Goal: Ask a question: Seek information or help from site administrators or community

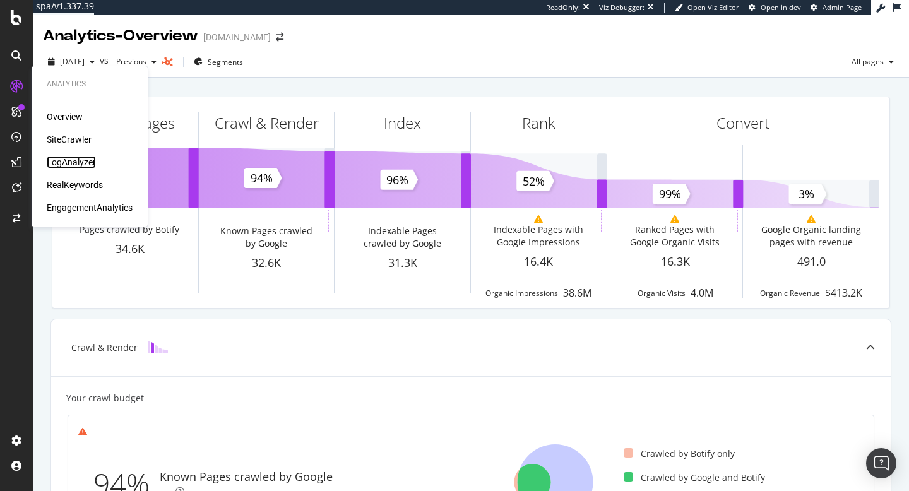
click at [73, 164] on div "LogAnalyzer" at bounding box center [71, 162] width 49 height 13
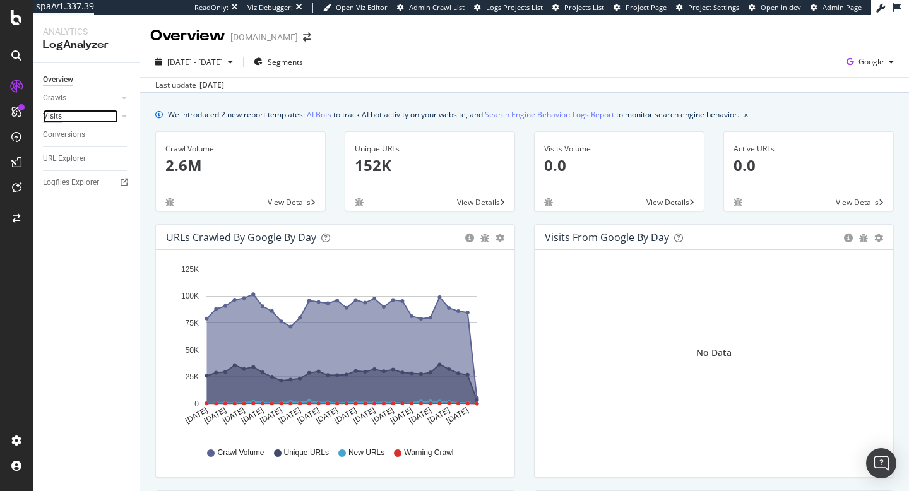
click at [58, 118] on div "Visits" at bounding box center [52, 116] width 19 height 13
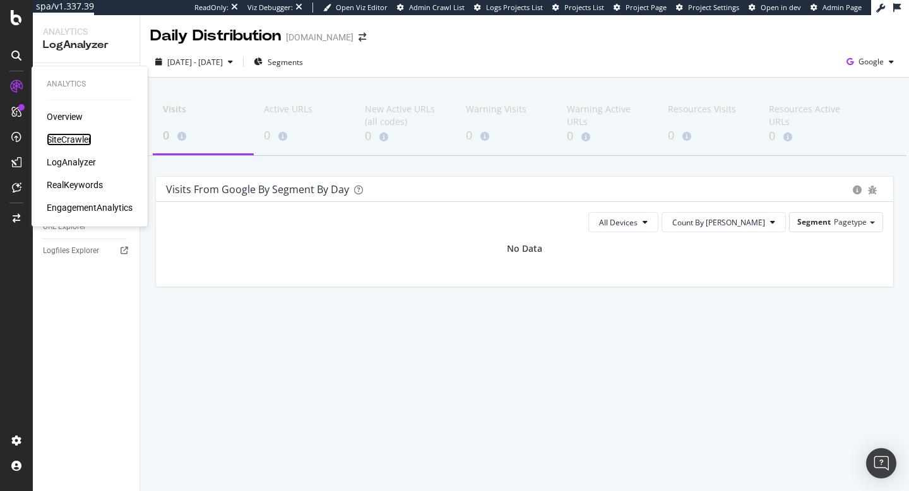
click at [62, 136] on div "SiteCrawler" at bounding box center [69, 139] width 45 height 13
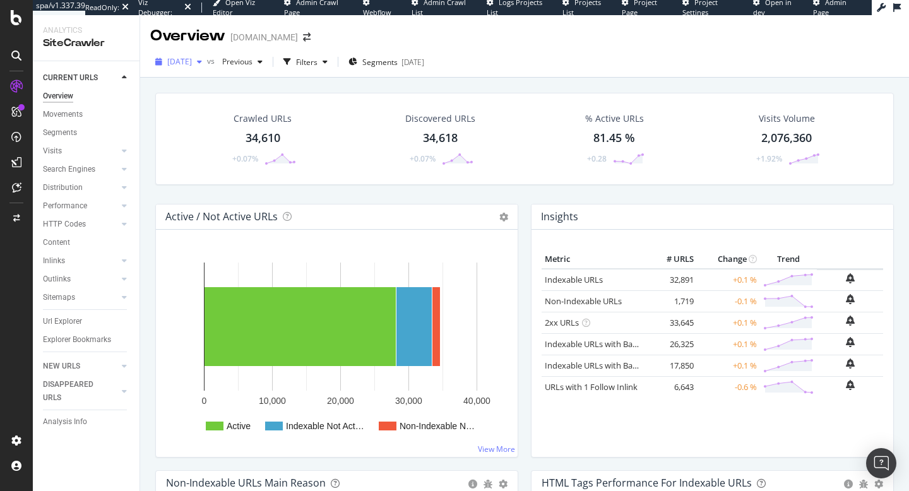
click at [202, 64] on icon "button" at bounding box center [199, 62] width 5 height 8
click at [268, 64] on div "button" at bounding box center [260, 62] width 15 height 8
click at [263, 63] on icon "button" at bounding box center [260, 62] width 5 height 8
click at [19, 189] on icon at bounding box center [16, 188] width 9 height 10
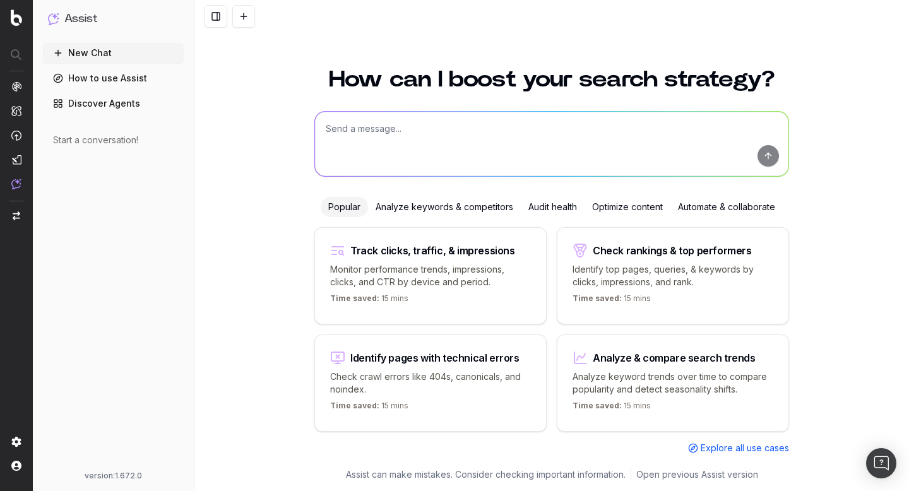
click at [428, 131] on textarea at bounding box center [552, 144] width 474 height 64
click at [481, 132] on textarea "quel est le traffic organique mensuel du site [DOMAIN_NAME] ?" at bounding box center [552, 144] width 474 height 64
type textarea "quel est le traffic organique mensuel du site tissot.com ?"
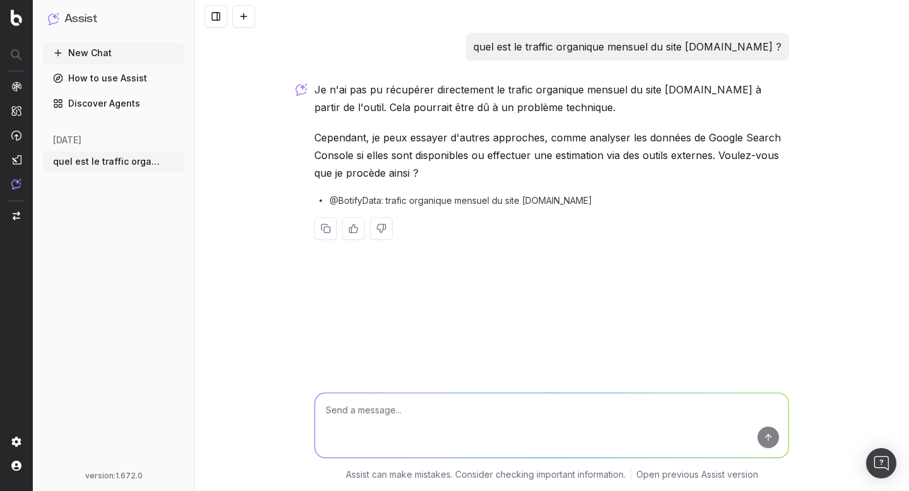
click at [408, 409] on textarea at bounding box center [552, 425] width 474 height 64
type textarea "oui"
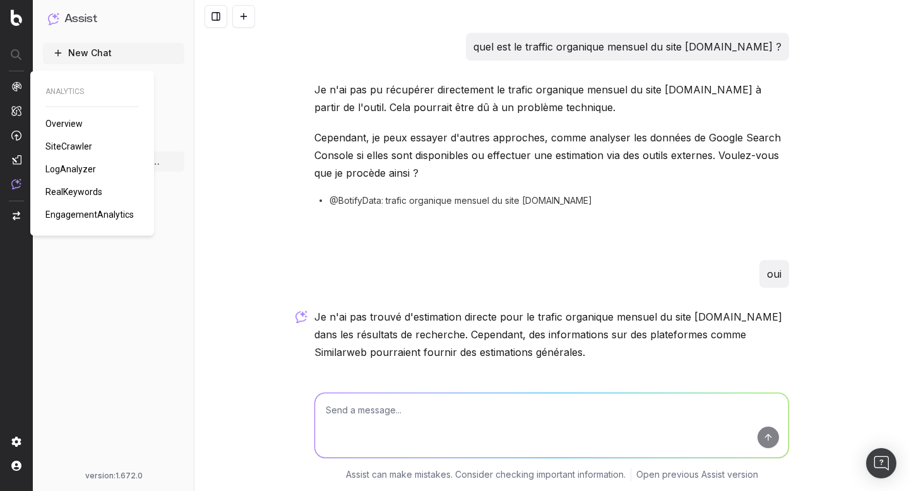
click at [78, 121] on span "Overview" at bounding box center [63, 124] width 37 height 10
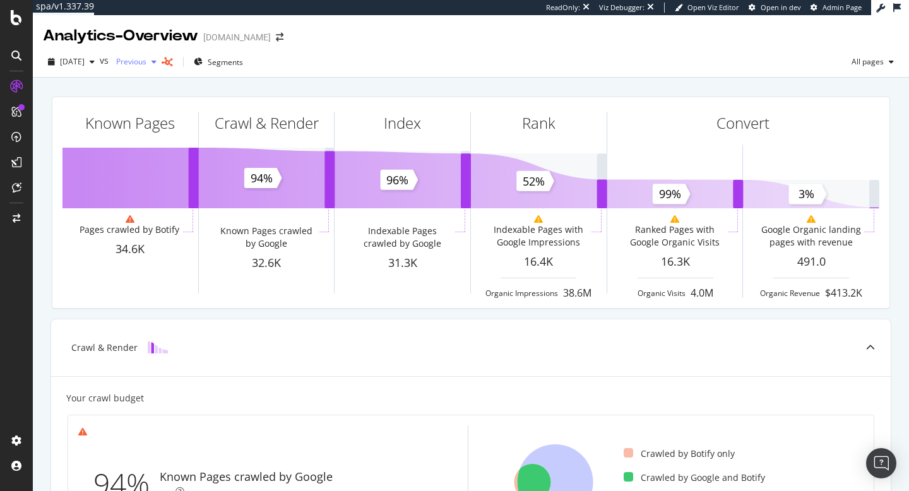
click at [157, 63] on icon "button" at bounding box center [154, 62] width 5 height 8
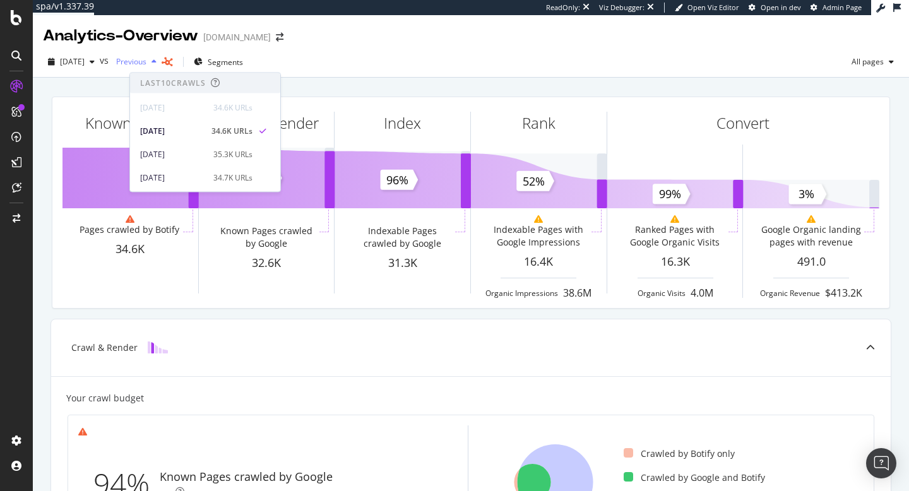
click at [157, 63] on icon "button" at bounding box center [154, 62] width 5 height 8
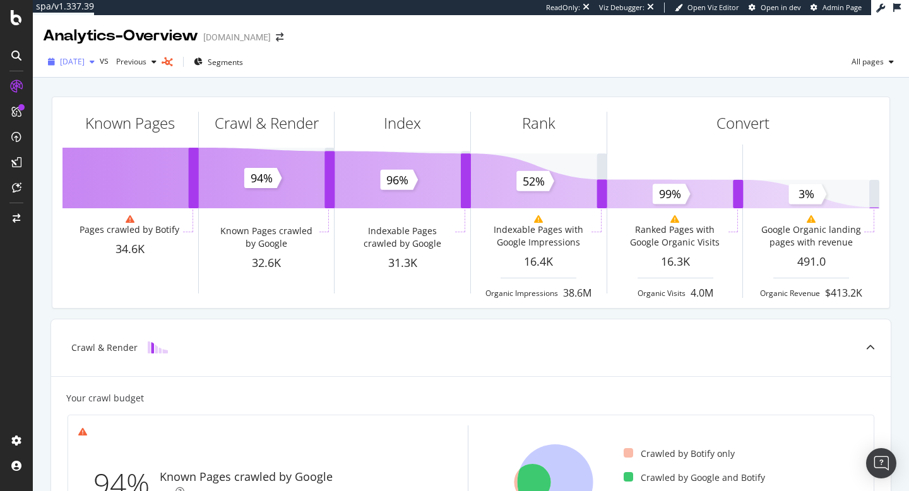
click at [95, 63] on icon "button" at bounding box center [92, 62] width 5 height 8
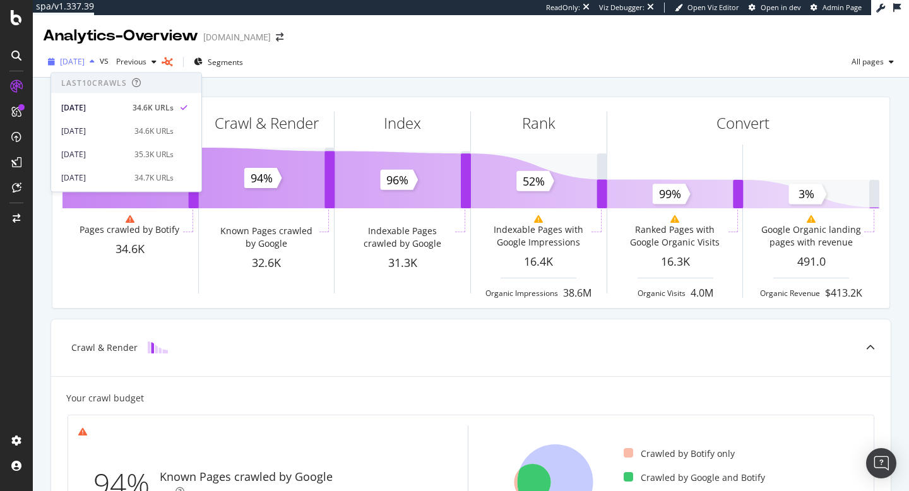
click at [95, 63] on icon "button" at bounding box center [92, 62] width 5 height 8
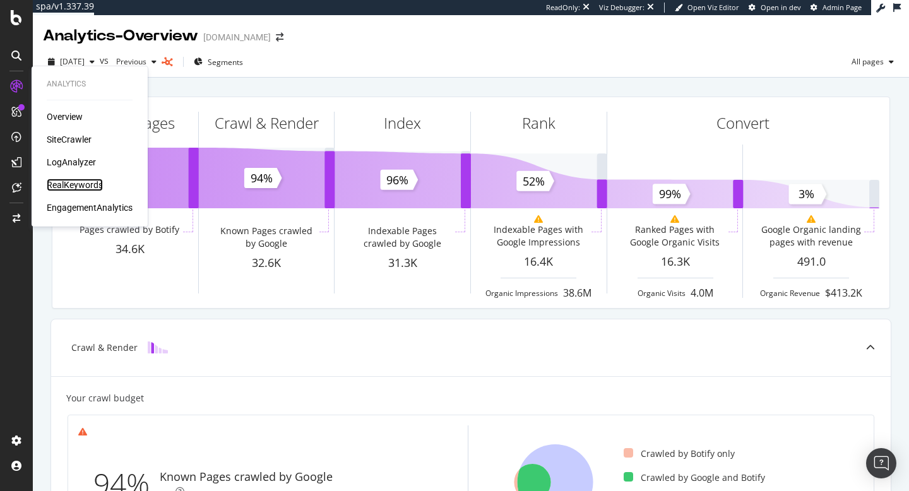
click at [69, 186] on div "RealKeywords" at bounding box center [75, 185] width 56 height 13
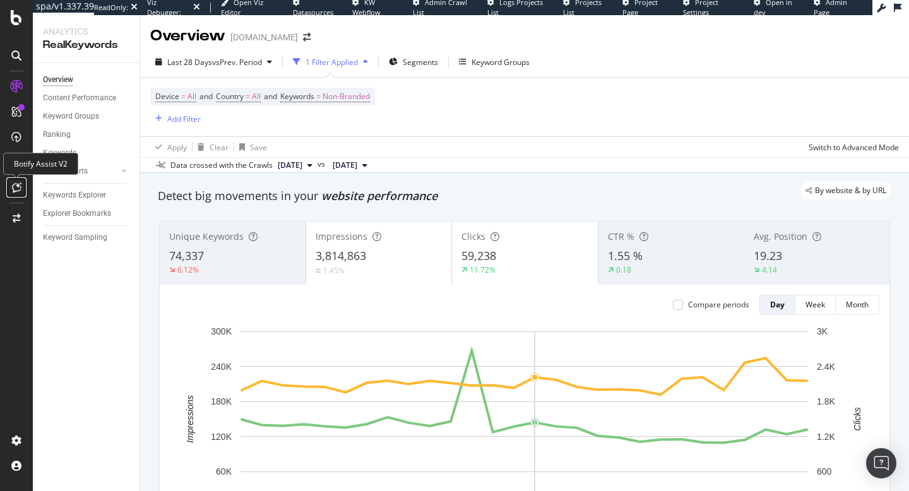
click at [15, 189] on icon at bounding box center [16, 188] width 9 height 10
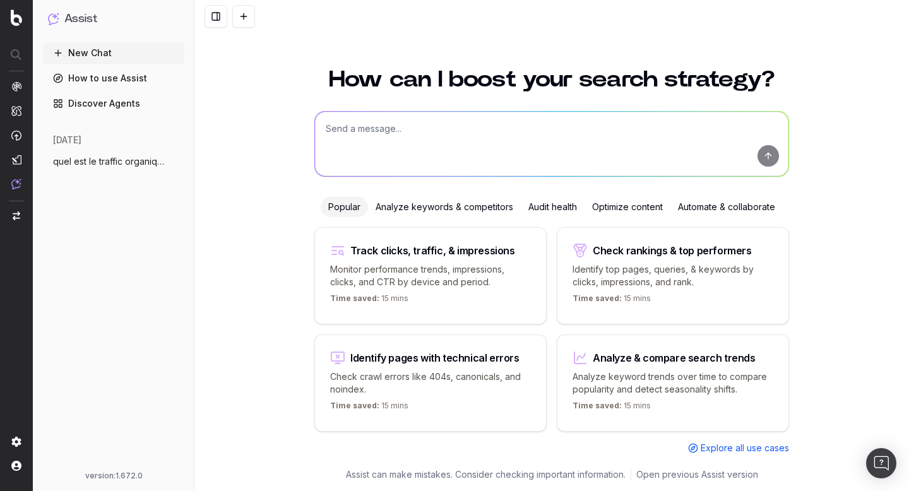
click at [450, 142] on textarea at bounding box center [552, 144] width 474 height 64
type textarea "quelle métrique faut-il regarder sur Botify pour connaitre le traffic organique…"
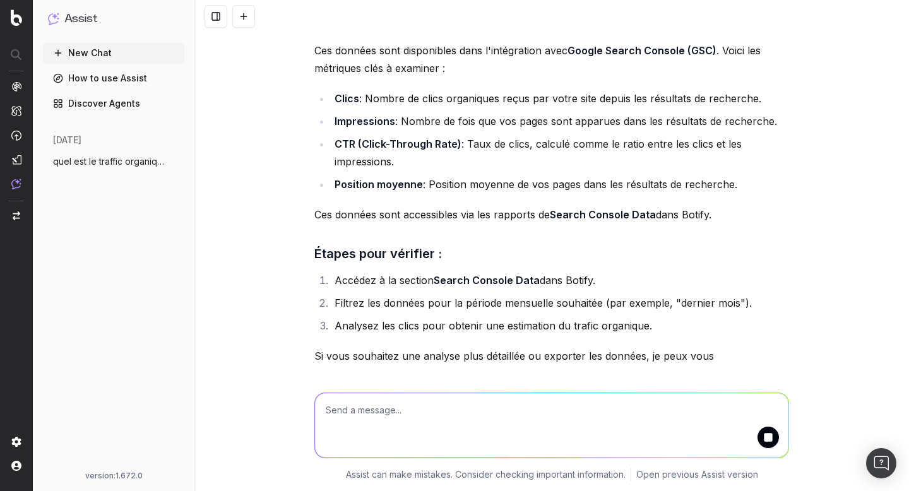
scroll to position [183, 0]
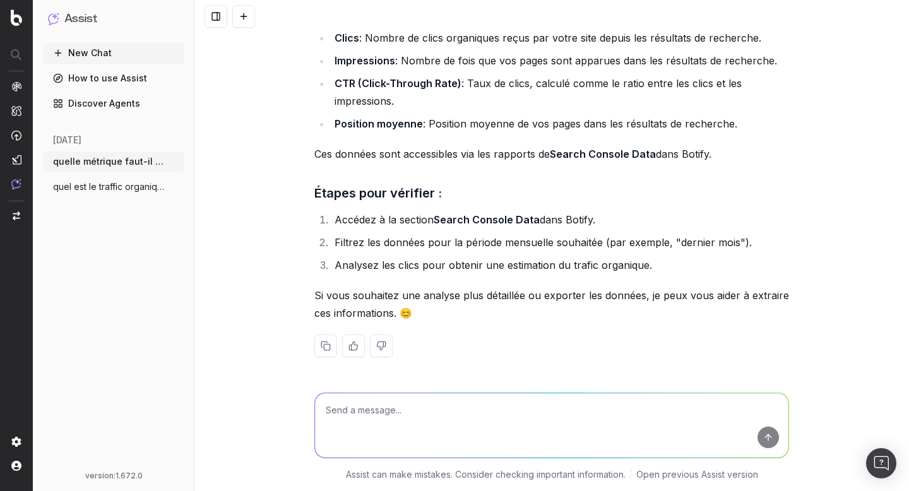
click at [392, 412] on textarea at bounding box center [552, 425] width 474 height 64
type textarea "ok donne moi donc le traffic organique mensuel du dernier mois passé pour Tissot"
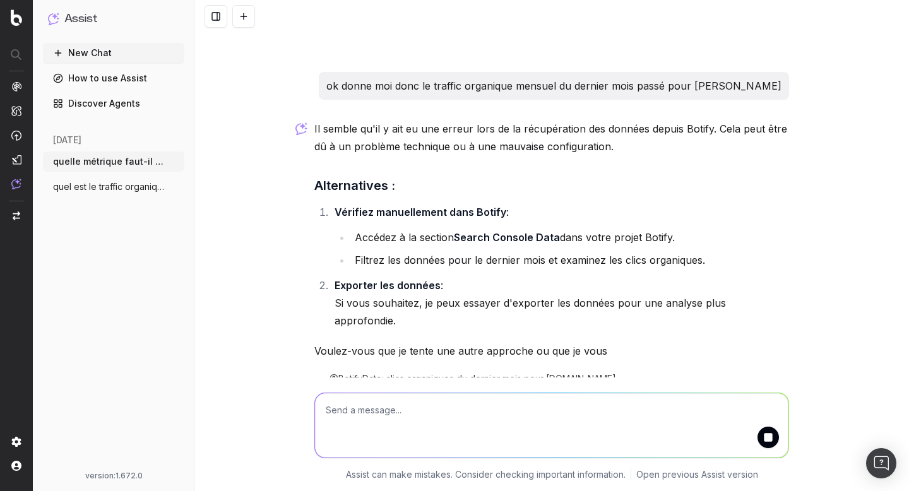
scroll to position [549, 0]
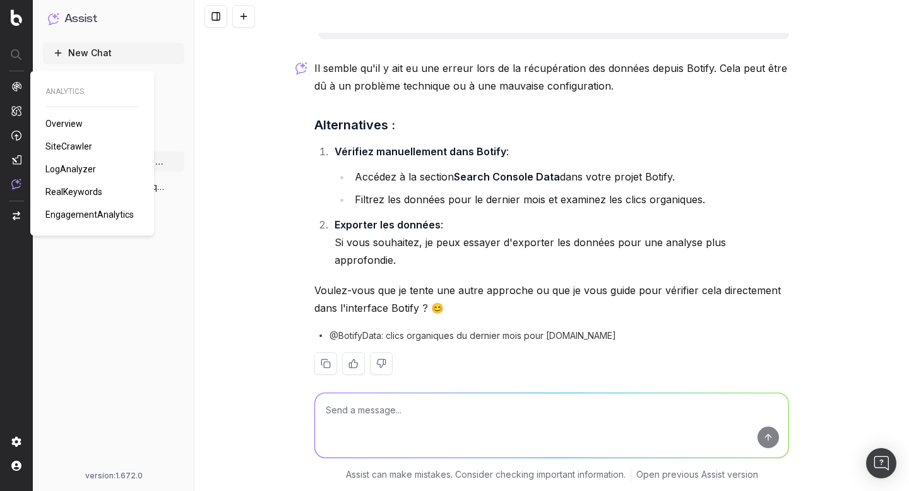
click at [83, 214] on span "EngagementAnalytics" at bounding box center [89, 215] width 88 height 10
